Goal: Transaction & Acquisition: Purchase product/service

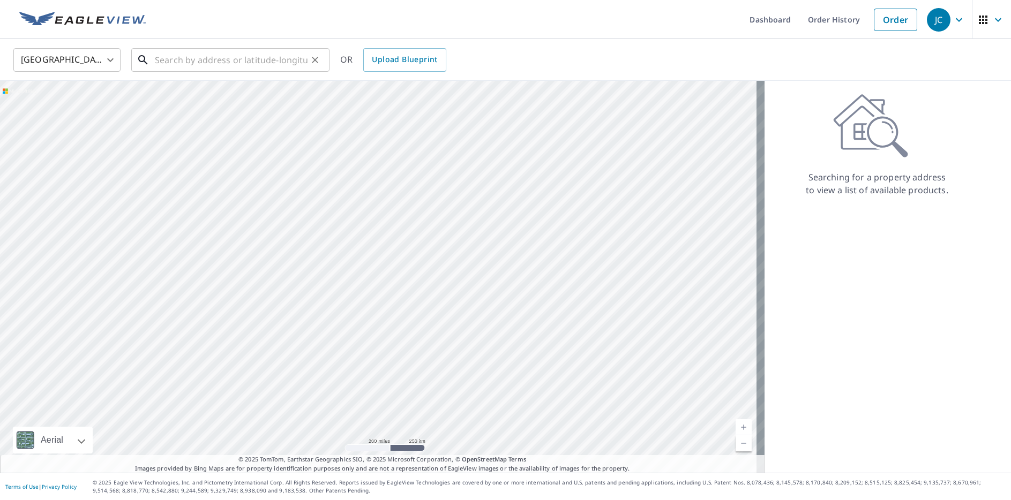
click at [216, 64] on input "text" at bounding box center [231, 60] width 153 height 30
paste input "[STREET_ADDRESS]"
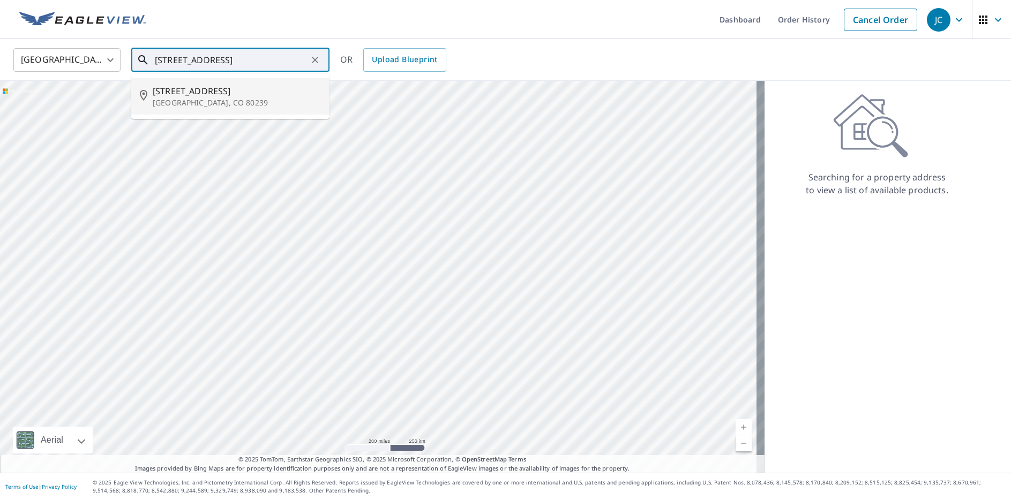
click at [222, 90] on span "[STREET_ADDRESS]" at bounding box center [237, 91] width 168 height 13
type input "[STREET_ADDRESS]"
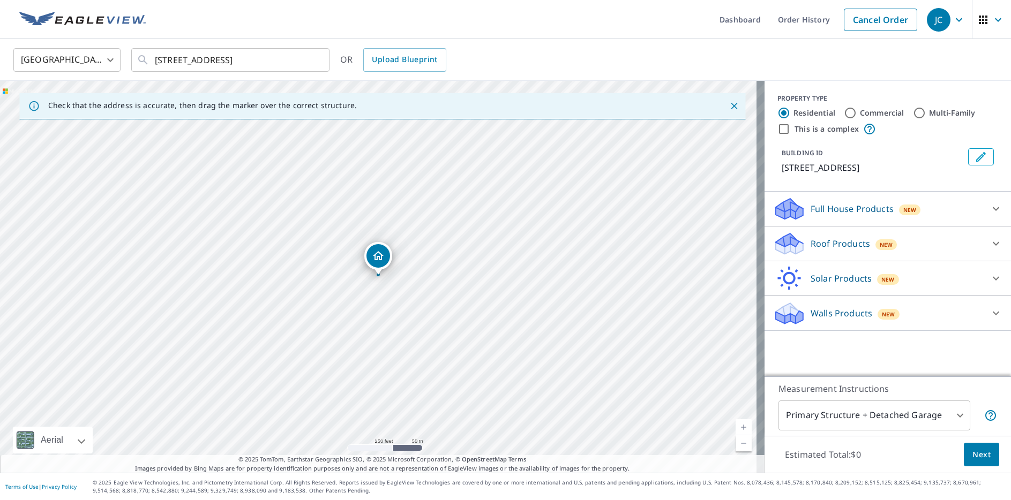
click at [883, 208] on p "Full House Products" at bounding box center [852, 209] width 83 height 13
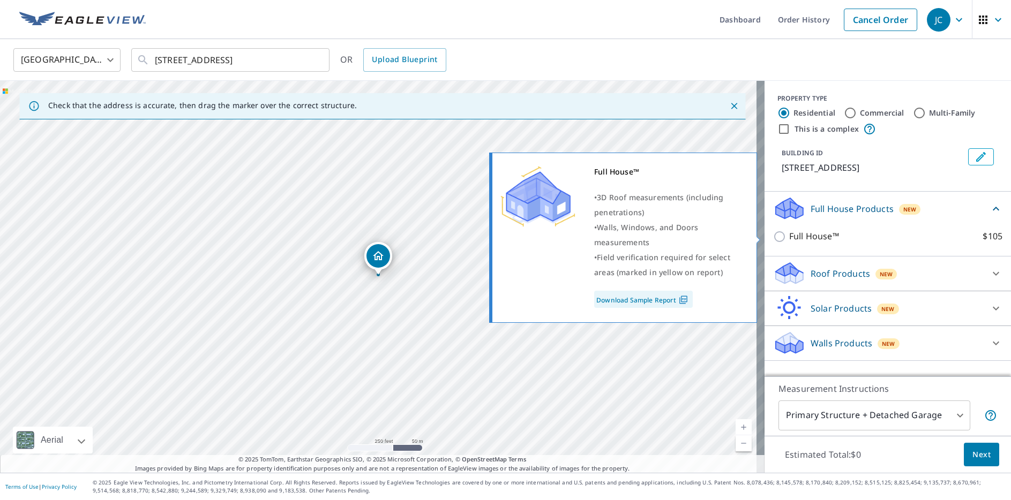
click at [887, 234] on label "Full House™ $105" at bounding box center [895, 236] width 213 height 13
click at [789, 234] on input "Full House™ $105" at bounding box center [781, 236] width 16 height 13
checkbox input "true"
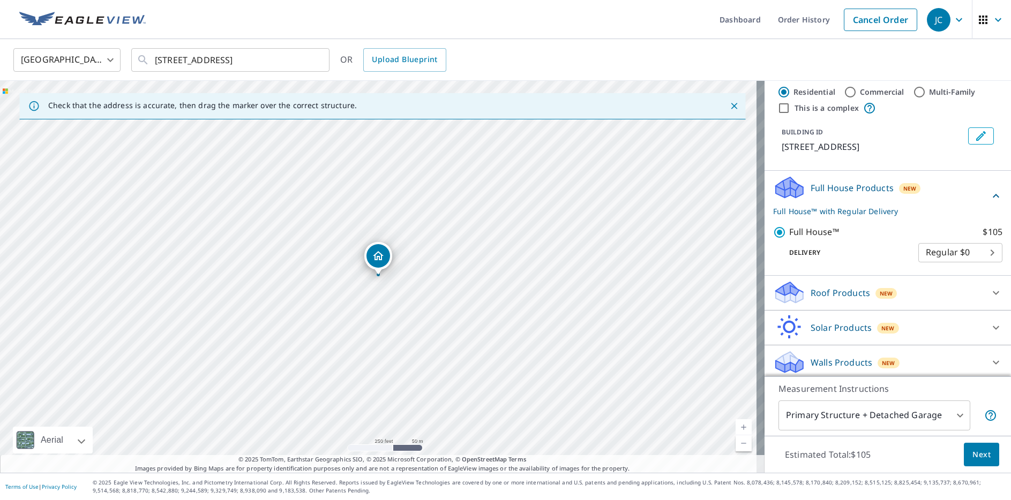
scroll to position [25, 0]
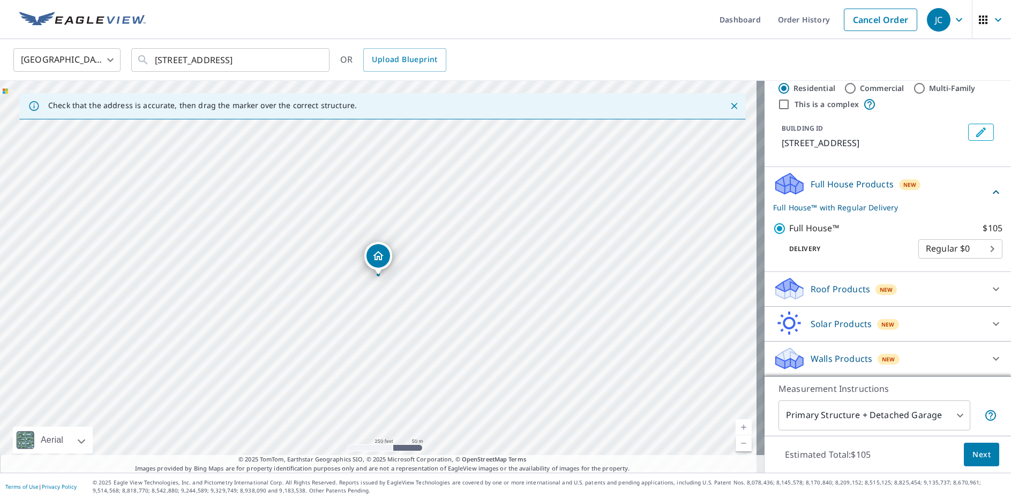
click at [980, 458] on span "Next" at bounding box center [981, 454] width 18 height 13
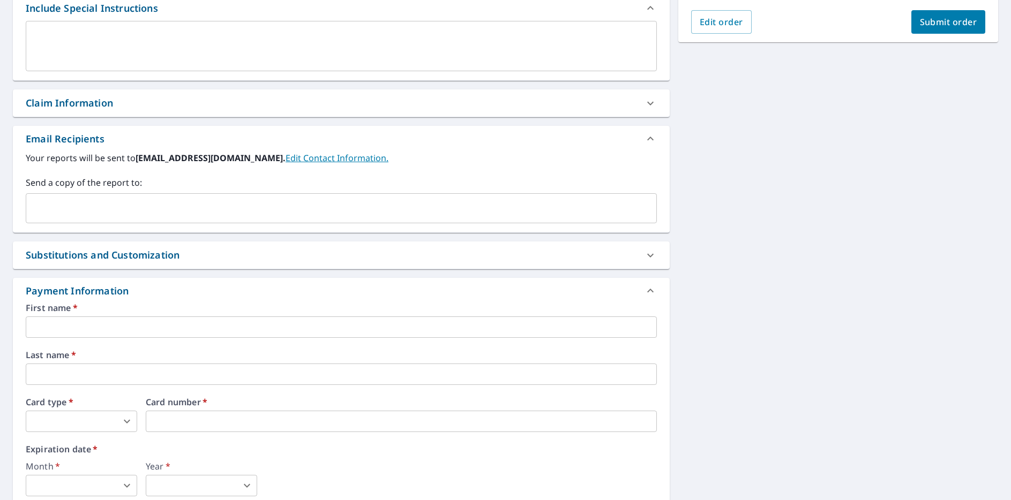
scroll to position [300, 0]
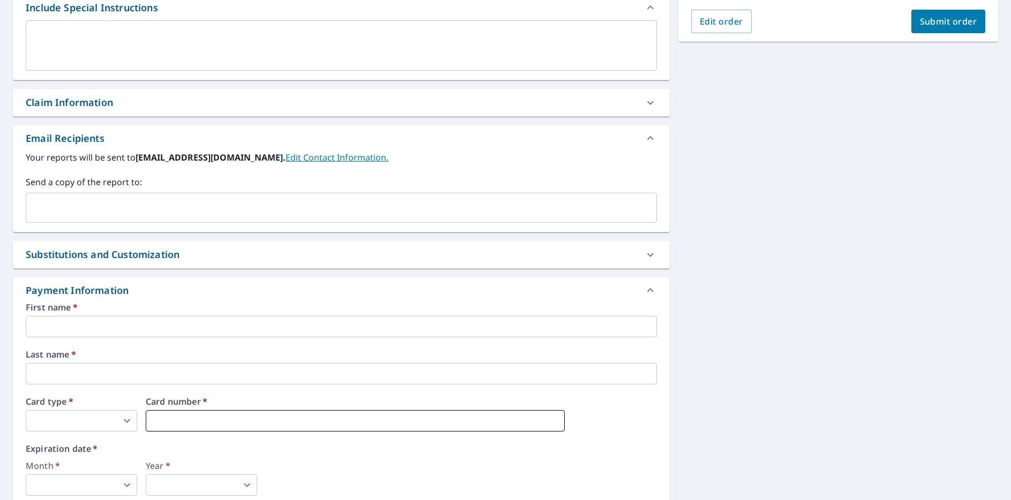
type input "2"
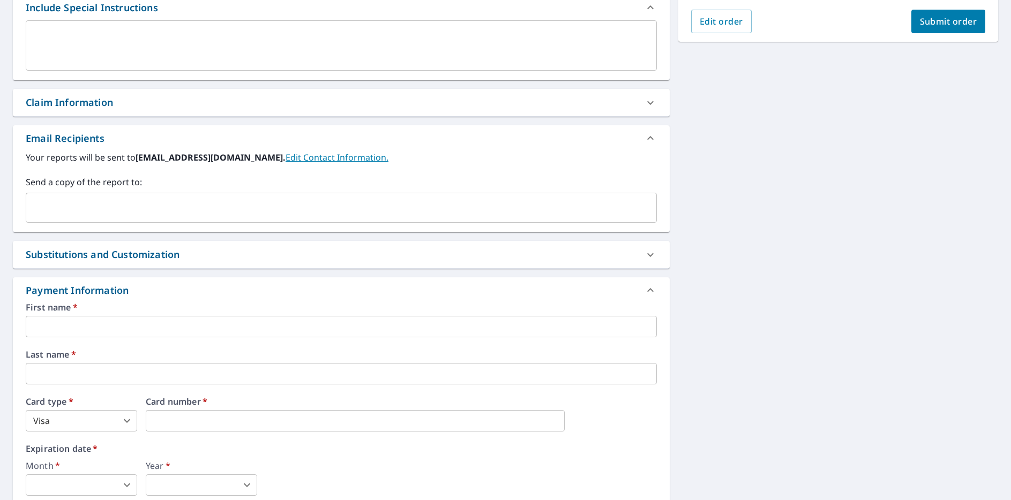
click at [72, 418] on body "JC JC Dashboard Order History Cancel Order JC Dashboard / Finalize Order Finali…" at bounding box center [505, 250] width 1011 height 500
click at [77, 436] on li "Visa" at bounding box center [81, 439] width 111 height 19
click at [154, 326] on input "text" at bounding box center [341, 326] width 631 height 21
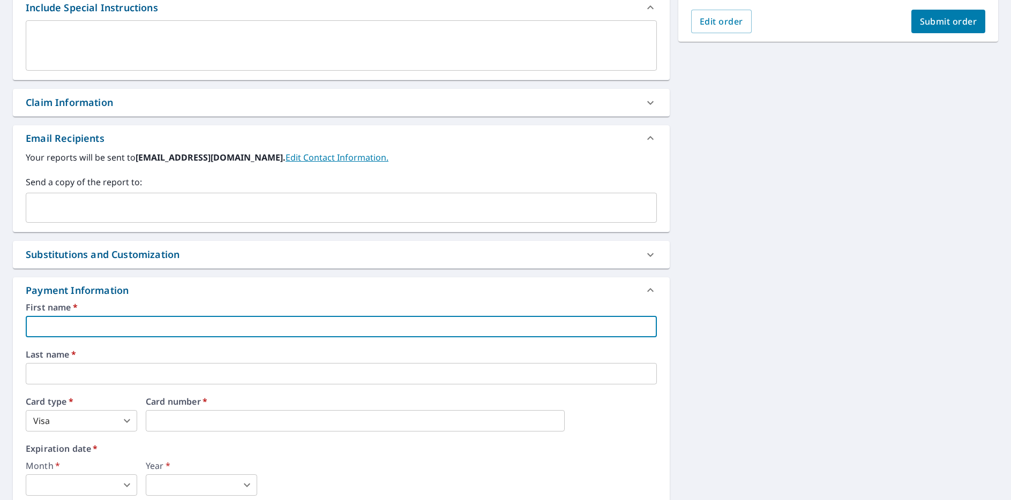
type input "[PERSON_NAME]"
type input "[PERSON_NAME][EMAIL_ADDRESS][DOMAIN_NAME]"
type input "[PERSON_NAME]"
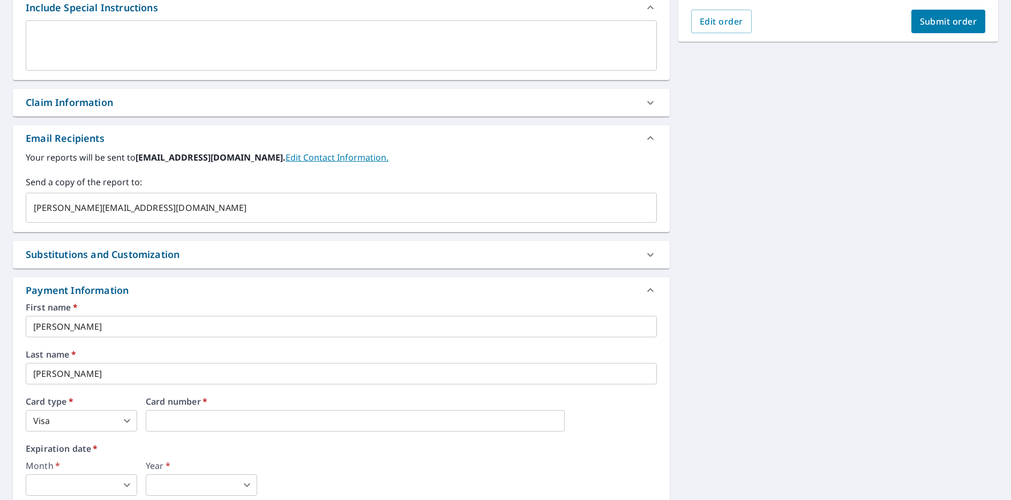
click at [307, 295] on div "Payment Information" at bounding box center [332, 290] width 612 height 14
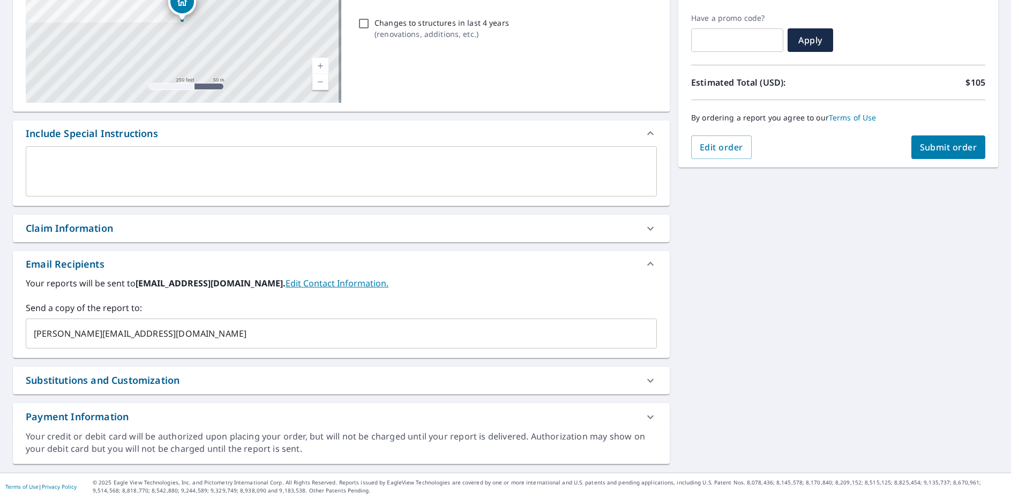
scroll to position [174, 0]
click at [263, 415] on div "Payment Information" at bounding box center [332, 417] width 612 height 14
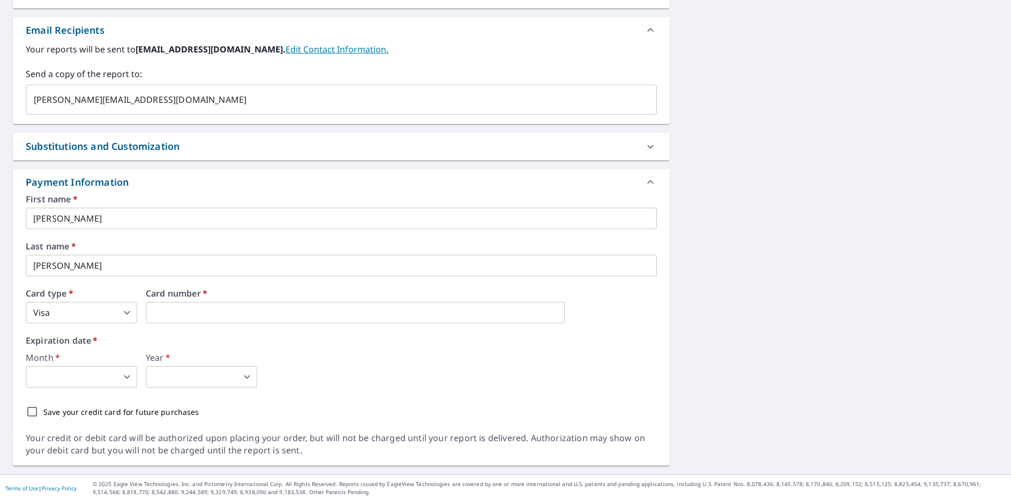
scroll to position [410, 0]
click at [87, 377] on body "JC JC Dashboard Order History Cancel Order JC Dashboard / Finalize Order Finali…" at bounding box center [505, 250] width 1011 height 500
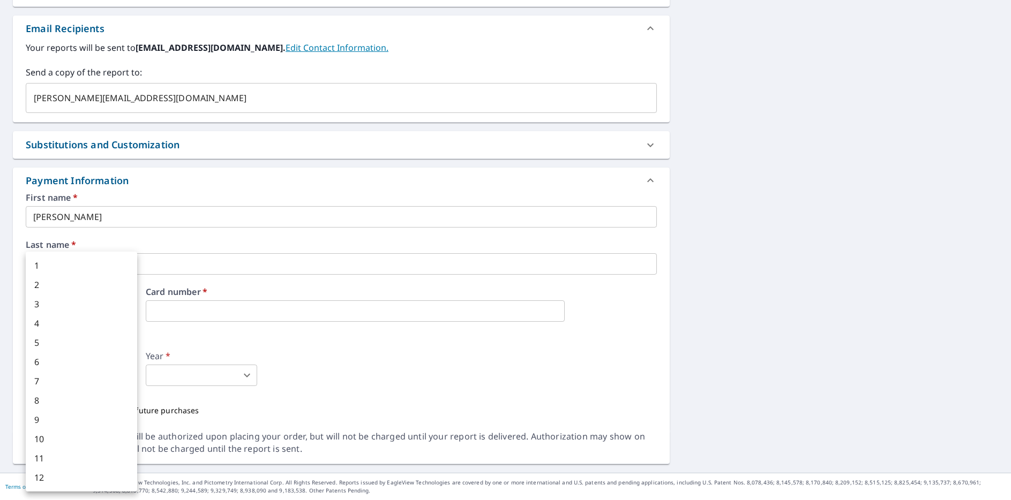
click at [68, 439] on li "10" at bounding box center [81, 439] width 111 height 19
type input "10"
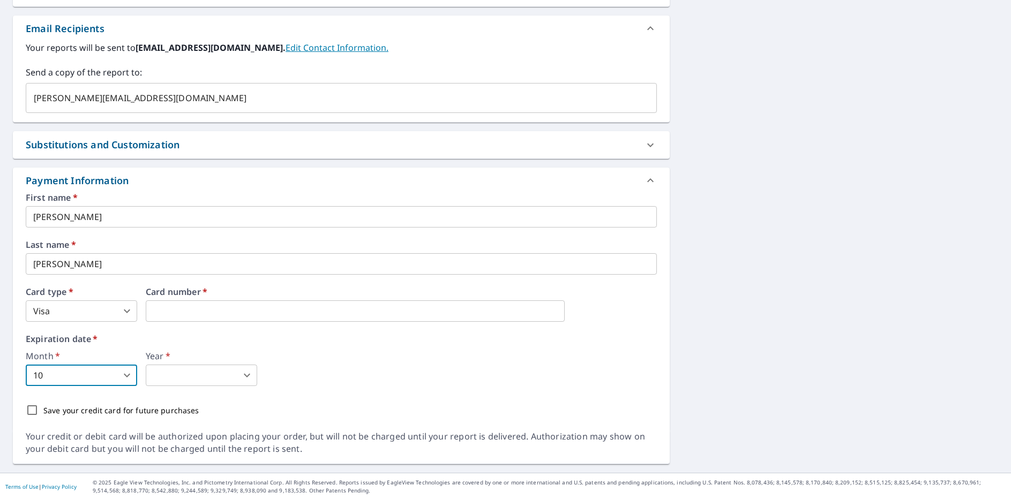
click at [205, 385] on body "JC JC Dashboard Order History Cancel Order JC Dashboard / Finalize Order Finali…" at bounding box center [505, 250] width 1011 height 500
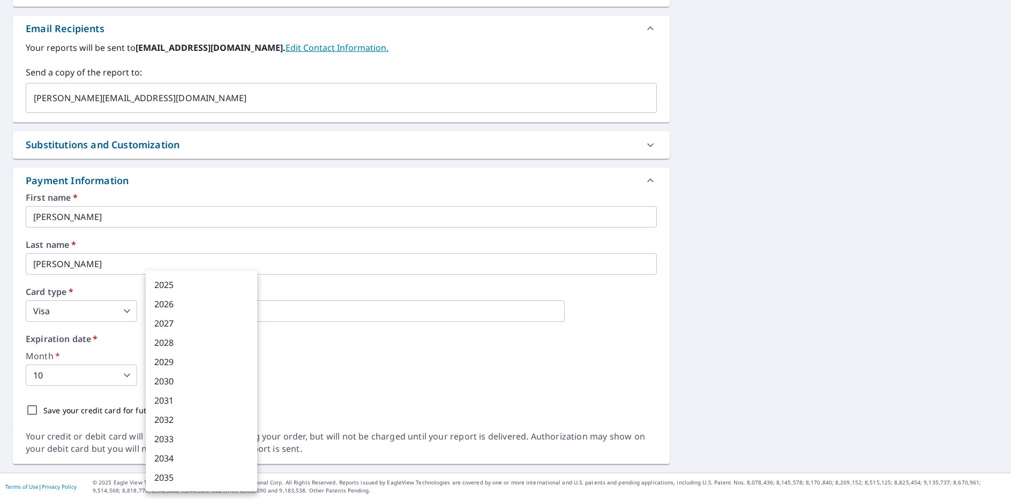
click at [178, 361] on li "2029" at bounding box center [201, 362] width 111 height 19
type input "2029"
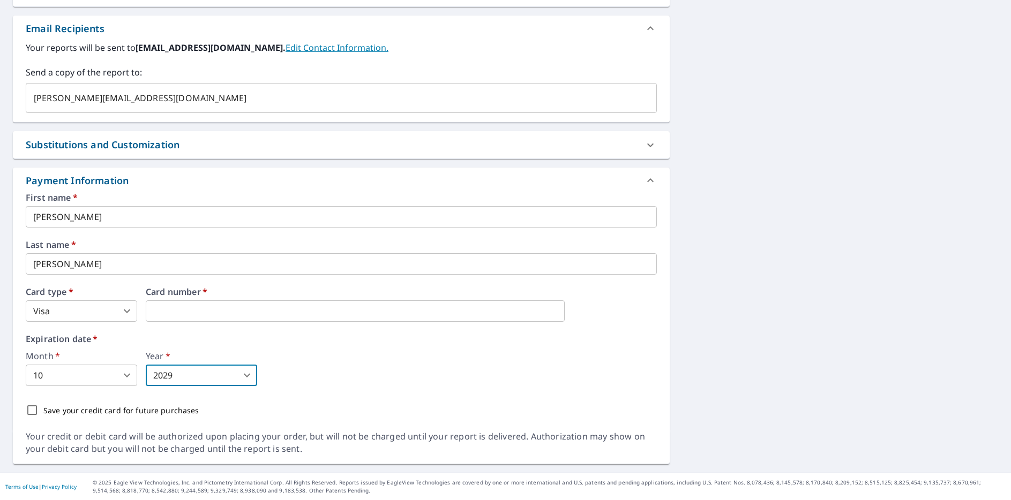
click at [69, 409] on p "Save your credit card for future purchases" at bounding box center [121, 410] width 156 height 11
click at [43, 409] on input "Save your credit card for future purchases" at bounding box center [32, 410] width 23 height 23
checkbox input "true"
click at [401, 366] on div "Month   * 10 10 ​ Year   * 2029 2029 ​" at bounding box center [341, 369] width 631 height 34
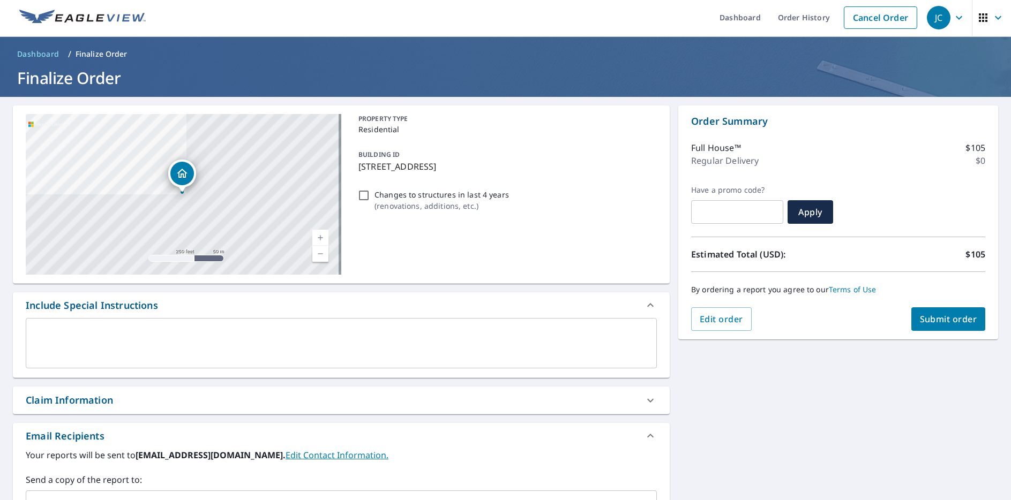
scroll to position [215, 0]
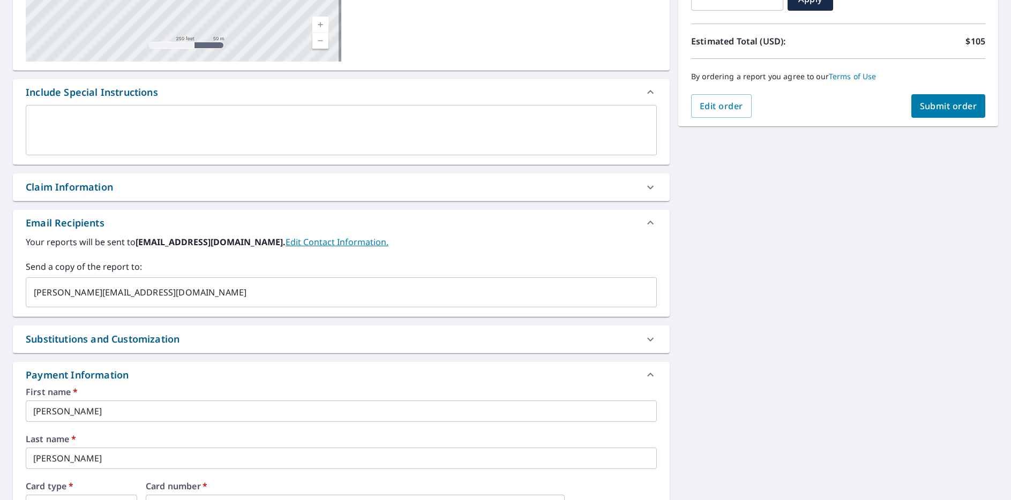
click at [649, 185] on icon at bounding box center [650, 187] width 13 height 13
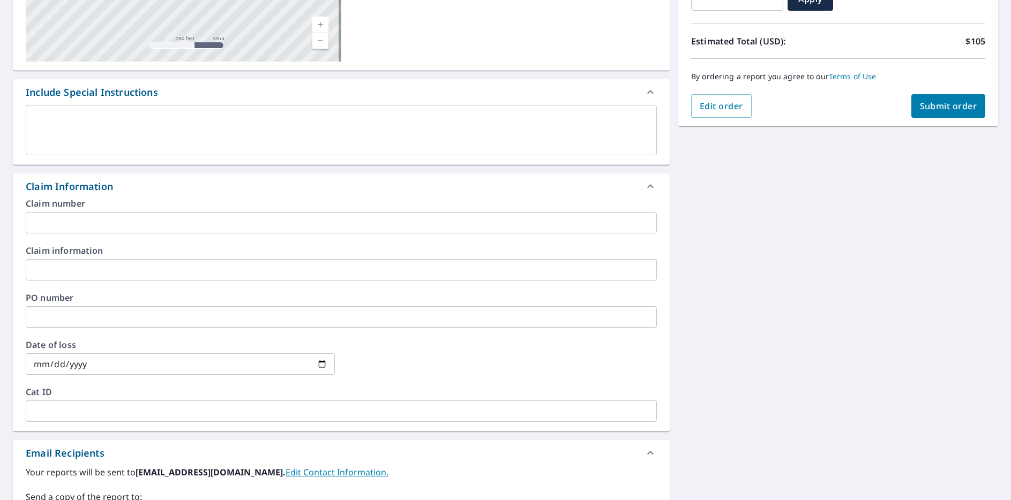
click at [649, 185] on icon at bounding box center [650, 186] width 13 height 13
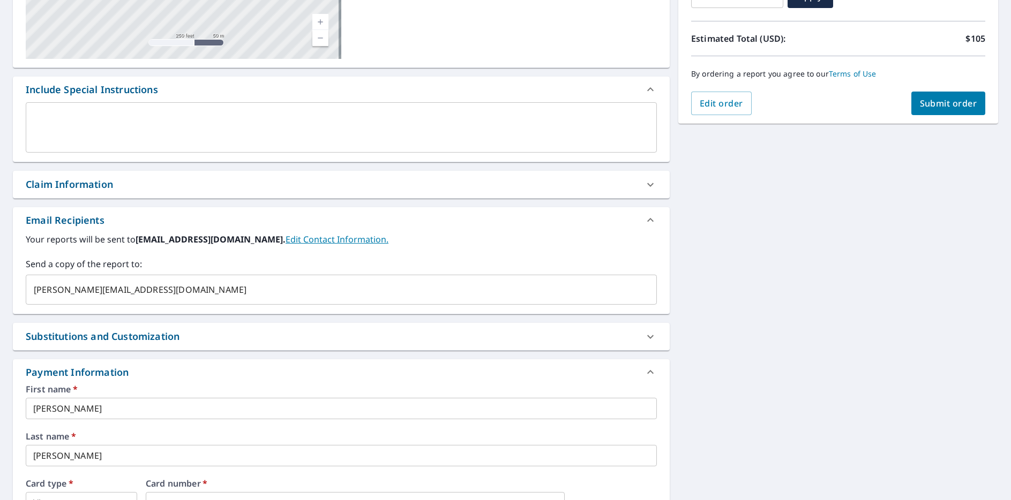
scroll to position [207, 0]
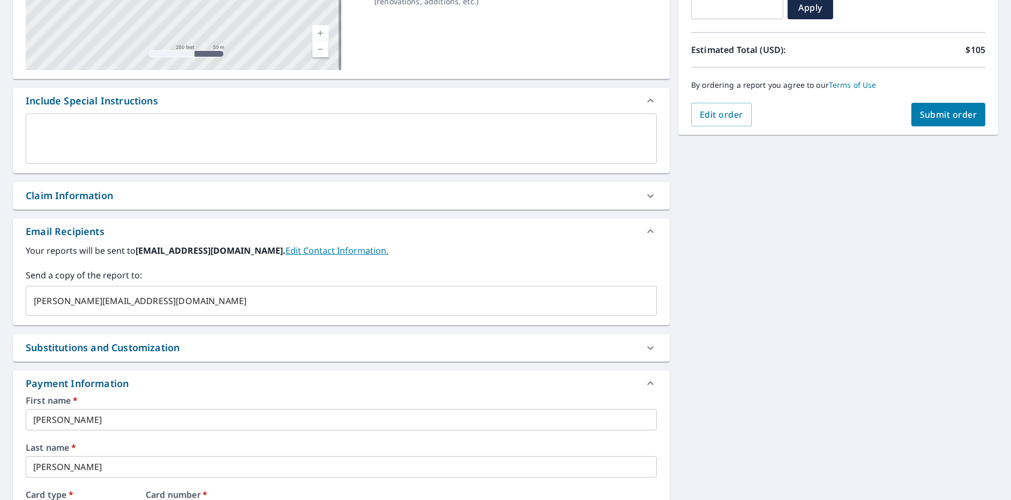
click at [647, 196] on icon at bounding box center [650, 196] width 6 height 4
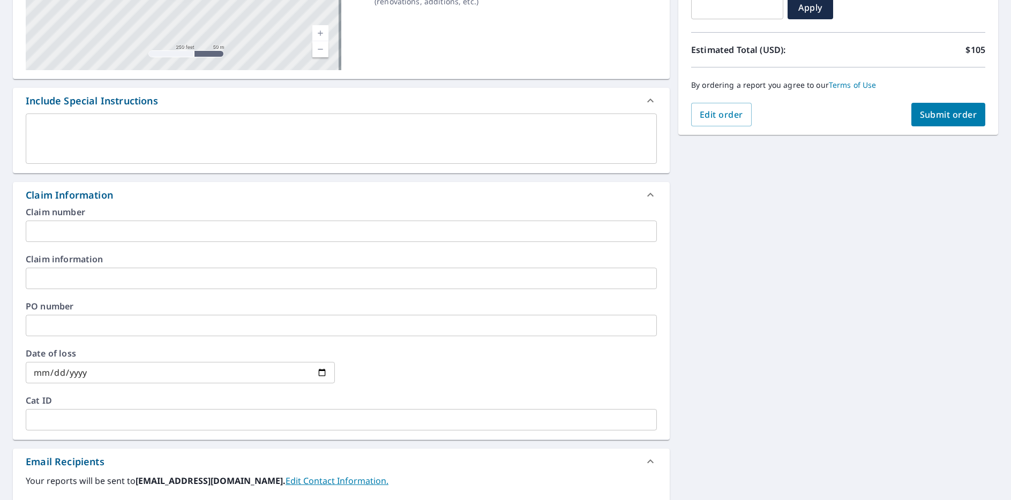
click at [285, 223] on input "text" at bounding box center [341, 231] width 631 height 21
click at [872, 221] on div "[STREET_ADDRESS] A standard road map Aerial A detailed look from above Labels L…" at bounding box center [505, 399] width 1011 height 1014
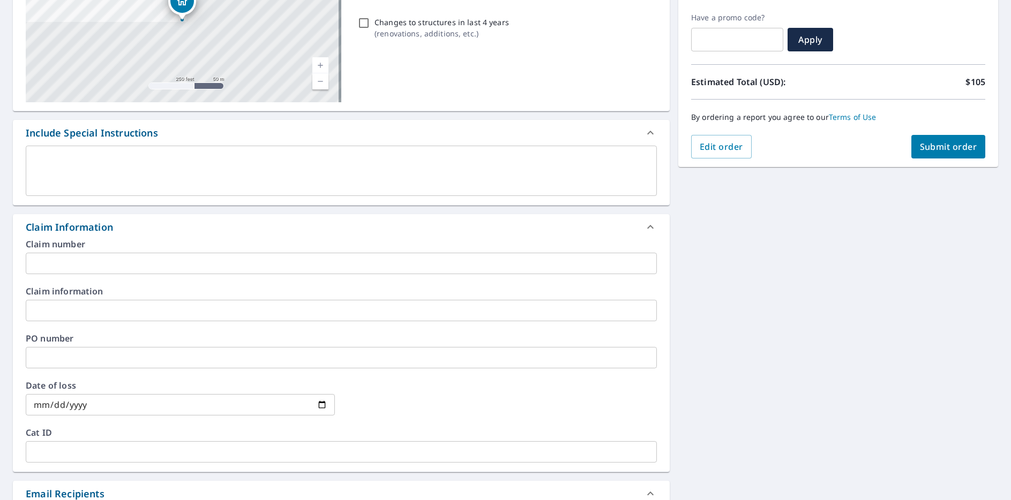
scroll to position [0, 0]
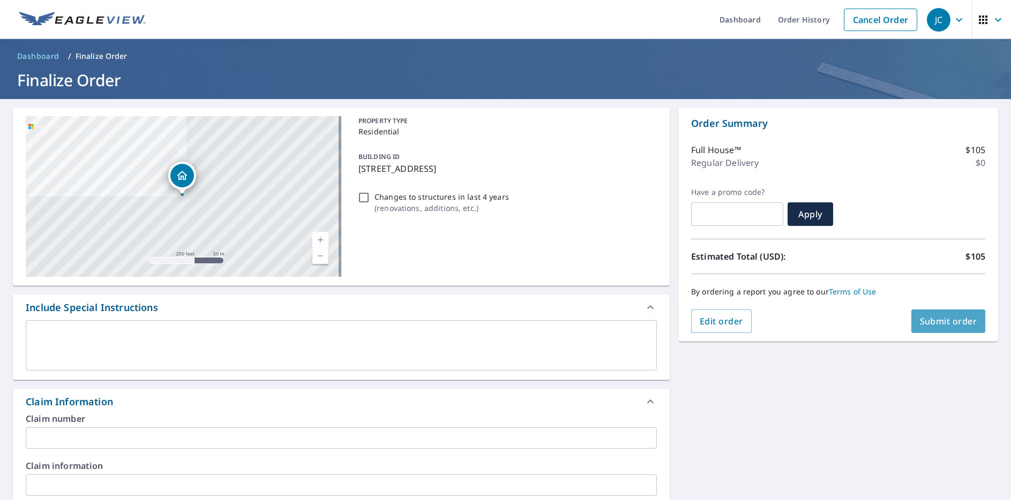
click at [932, 323] on span "Submit order" at bounding box center [948, 322] width 57 height 12
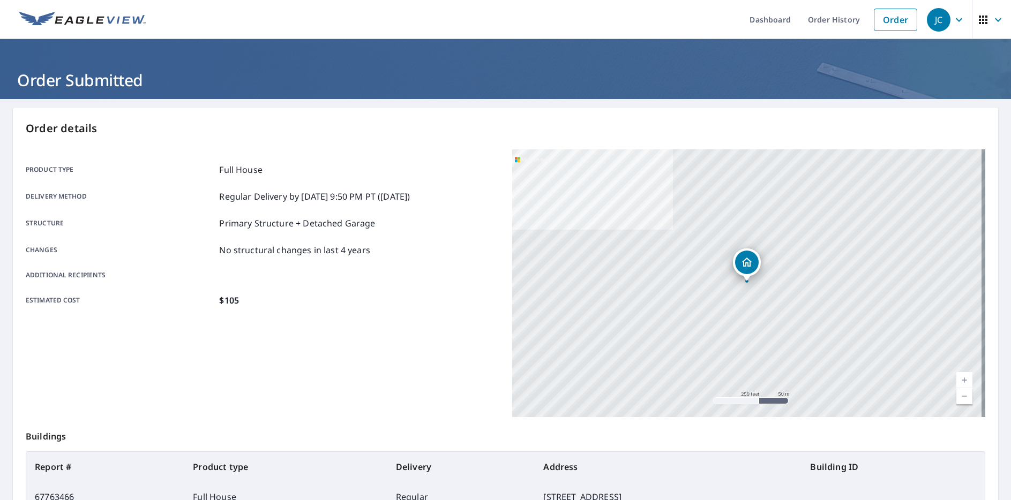
click at [419, 156] on div "Product type Full House Delivery method Regular Delivery by [DATE] 9:50 PM PT (…" at bounding box center [263, 234] width 474 height 171
